Goal: Task Accomplishment & Management: Manage account settings

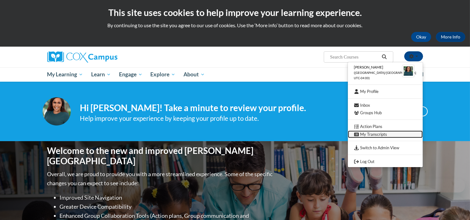
click at [389, 133] on link "My Transcripts" at bounding box center [385, 135] width 75 height 8
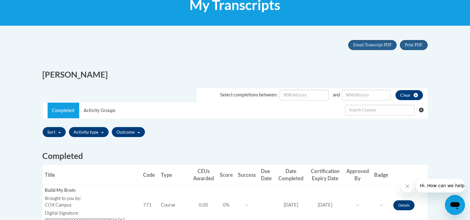
scroll to position [104, 0]
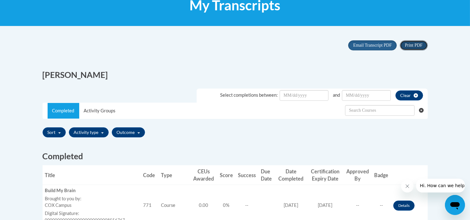
click at [415, 43] on span "Print PDF" at bounding box center [414, 45] width 18 height 5
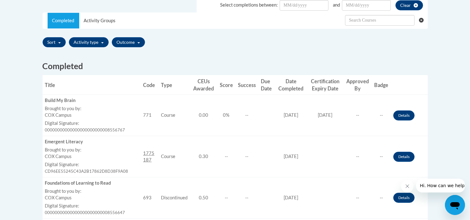
scroll to position [179, 0]
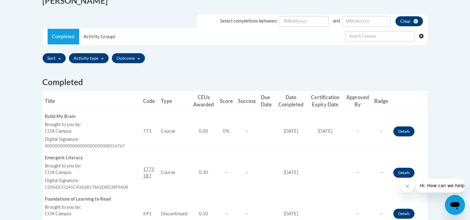
click at [167, 101] on th "Type" at bounding box center [175, 101] width 32 height 20
copy th "Type"
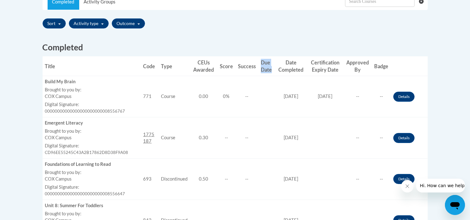
drag, startPoint x: 261, startPoint y: 62, endPoint x: 270, endPoint y: 69, distance: 11.8
click at [270, 69] on th "Due Date" at bounding box center [266, 66] width 17 height 20
copy th "Due Date"
drag, startPoint x: 310, startPoint y: 62, endPoint x: 339, endPoint y: 69, distance: 30.1
click at [339, 69] on th "Certification Expiry Date" at bounding box center [325, 66] width 37 height 20
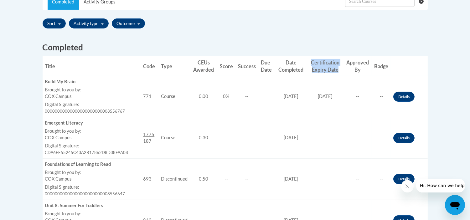
copy th "Certification Expiry Date"
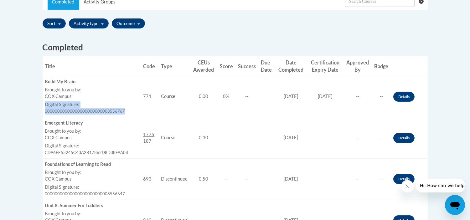
drag, startPoint x: 44, startPoint y: 104, endPoint x: 136, endPoint y: 108, distance: 91.3
click at [136, 108] on td "Title Build My Brain Brought to you by: [PERSON_NAME] Campus Last Enrollment Da…" at bounding box center [92, 96] width 98 height 41
copy div "Digital Signature: 00000000000000000000000008556767"
click at [80, 92] on label "Brought to you by:" at bounding box center [91, 90] width 93 height 7
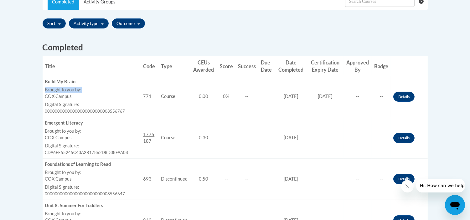
drag, startPoint x: 45, startPoint y: 89, endPoint x: 89, endPoint y: 89, distance: 44.2
click at [89, 89] on label "Brought to you by:" at bounding box center [91, 90] width 93 height 7
copy label "Brought to you by:"
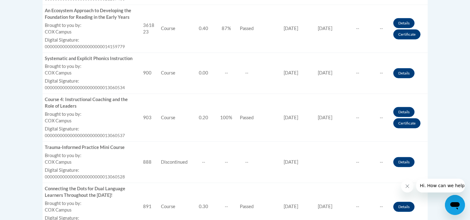
scroll to position [457, 0]
